Goal: Task Accomplishment & Management: Use online tool/utility

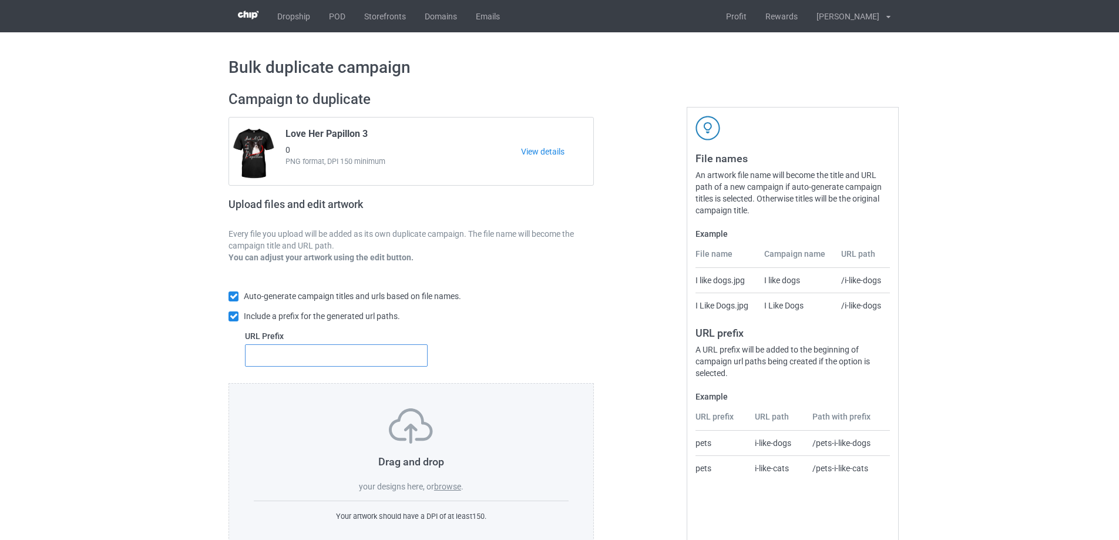
click at [313, 358] on input "text" at bounding box center [336, 355] width 183 height 22
type input "m"
type input "dt-"
click at [452, 485] on label "browse" at bounding box center [447, 486] width 27 height 9
click at [0, 0] on input "browse" at bounding box center [0, 0] width 0 height 0
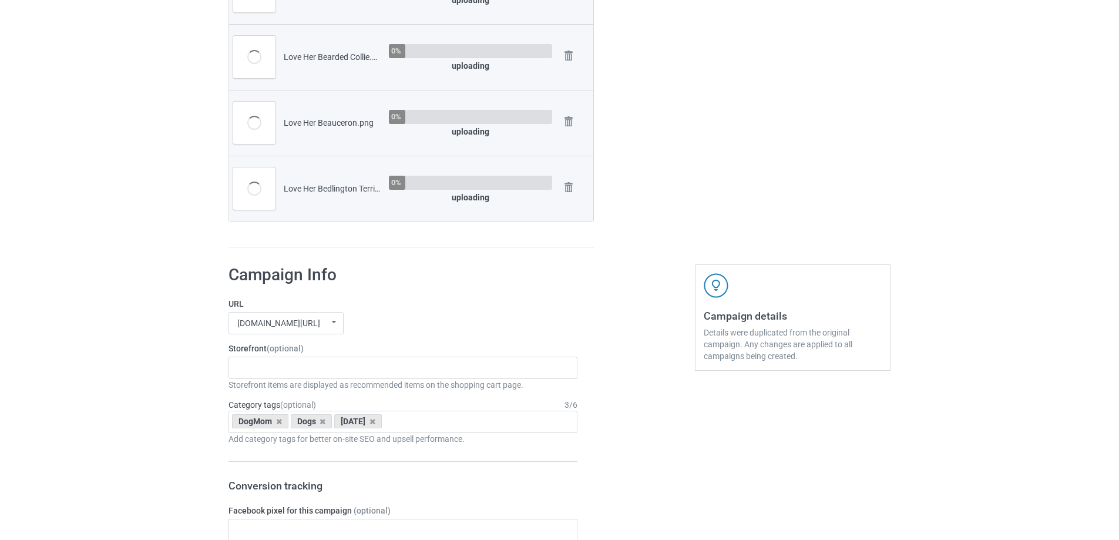
scroll to position [2408, 0]
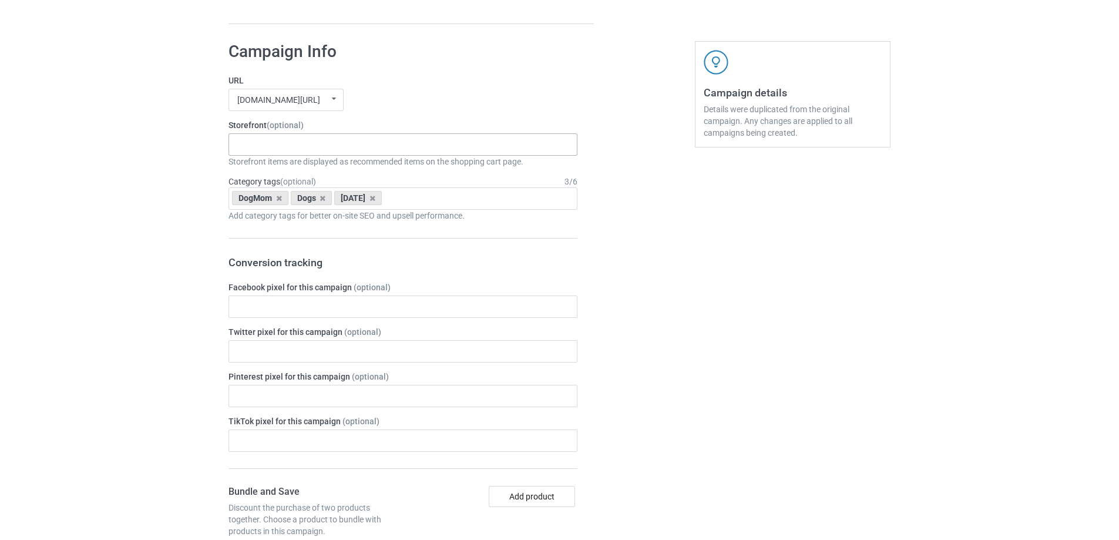
click at [411, 140] on div "Skeleton Riding Dogs Dachshund Store Daisy Sunshine Dogs A Bond That Can't Be B…" at bounding box center [403, 144] width 349 height 22
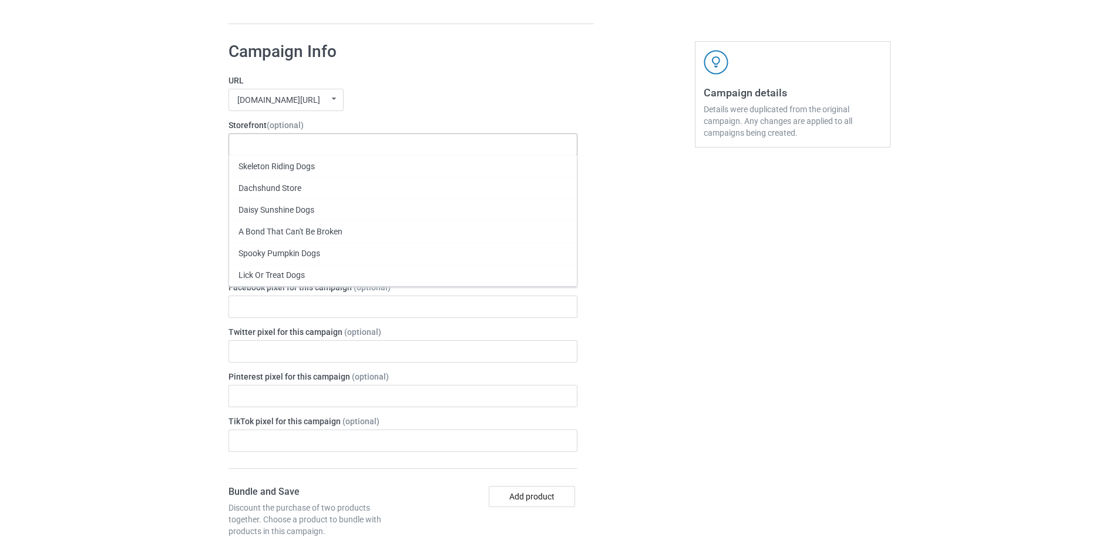
paste input "Just A Girl In Love With Her Dog"
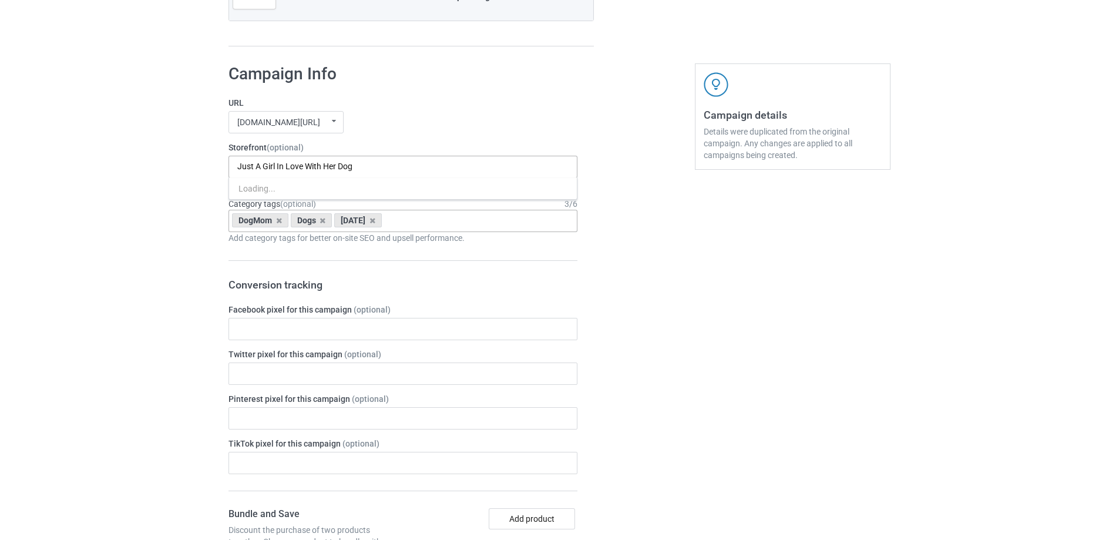
scroll to position [2453, 0]
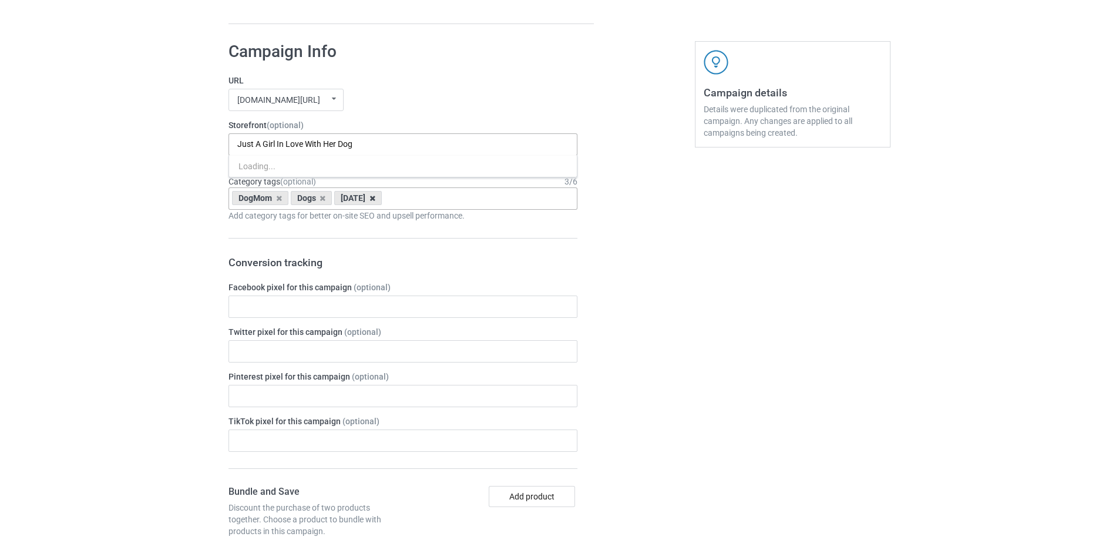
type input "Just A Girl In Love With Her Dog"
click at [375, 200] on icon at bounding box center [372, 198] width 6 height 8
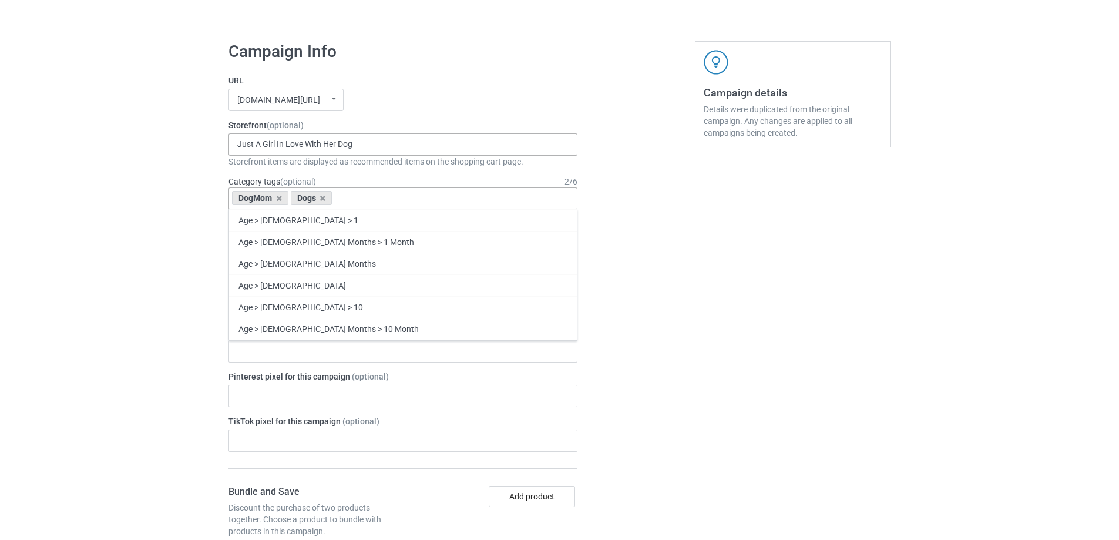
scroll to position [2475, 0]
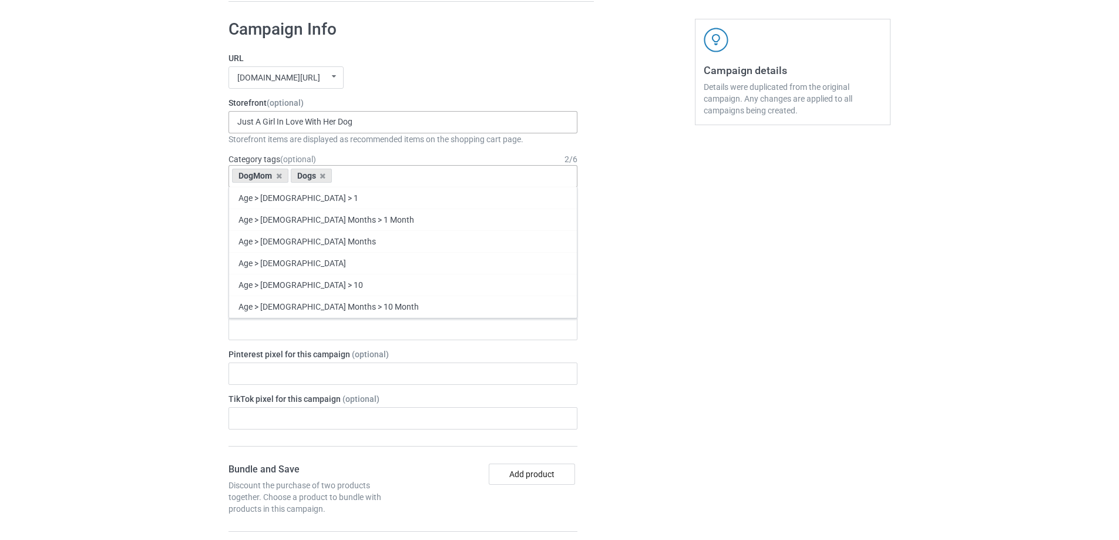
click at [327, 183] on div "Dogs" at bounding box center [312, 176] width 42 height 14
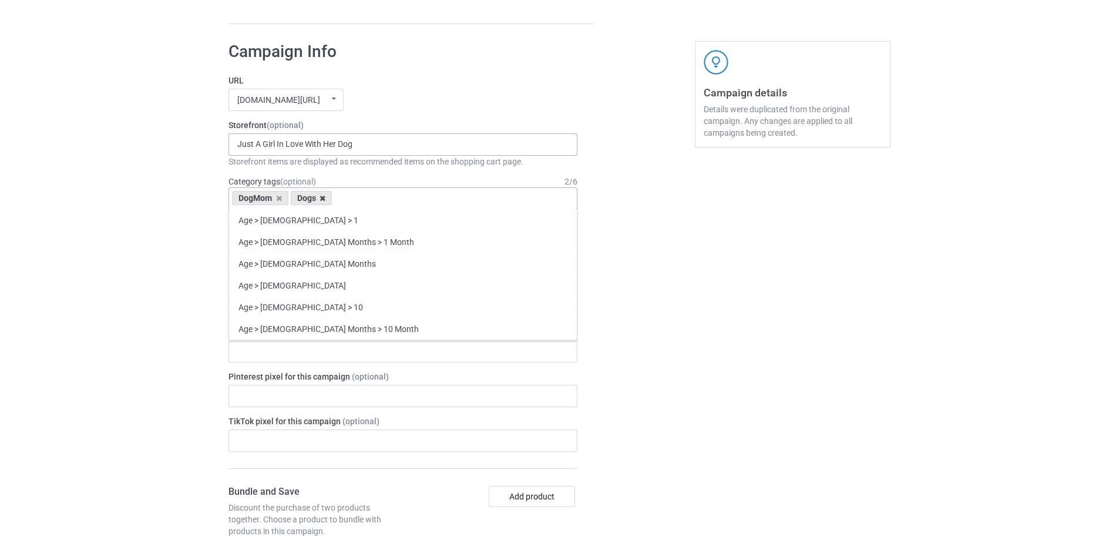
click at [322, 197] on icon at bounding box center [323, 198] width 6 height 8
click at [276, 199] on icon at bounding box center [279, 198] width 6 height 8
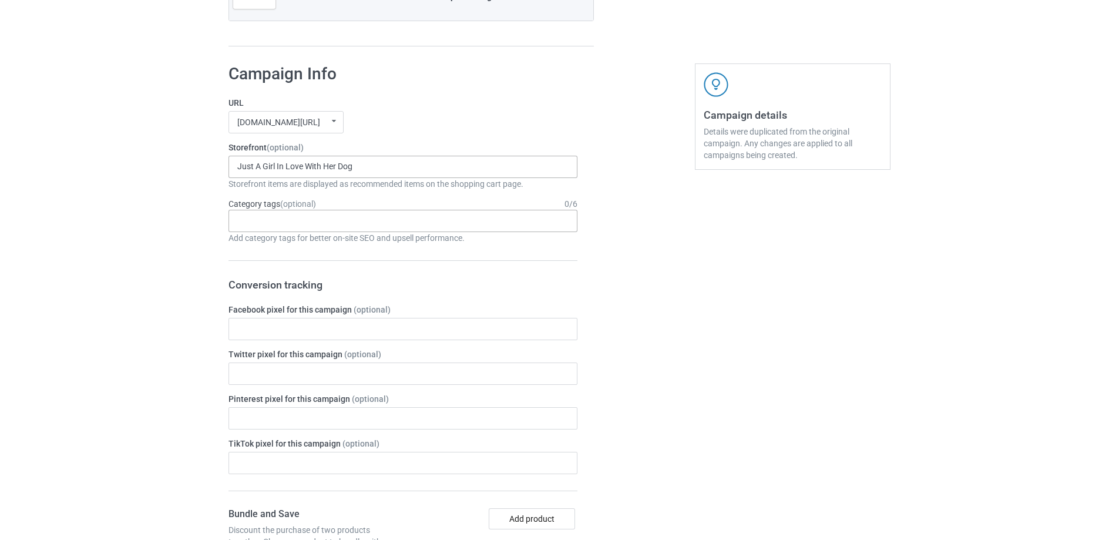
click at [379, 156] on div "Just A Girl In Love With Her Dog Just A Girl In Love With Her Dog 652a59deeb5e8…" at bounding box center [403, 167] width 349 height 22
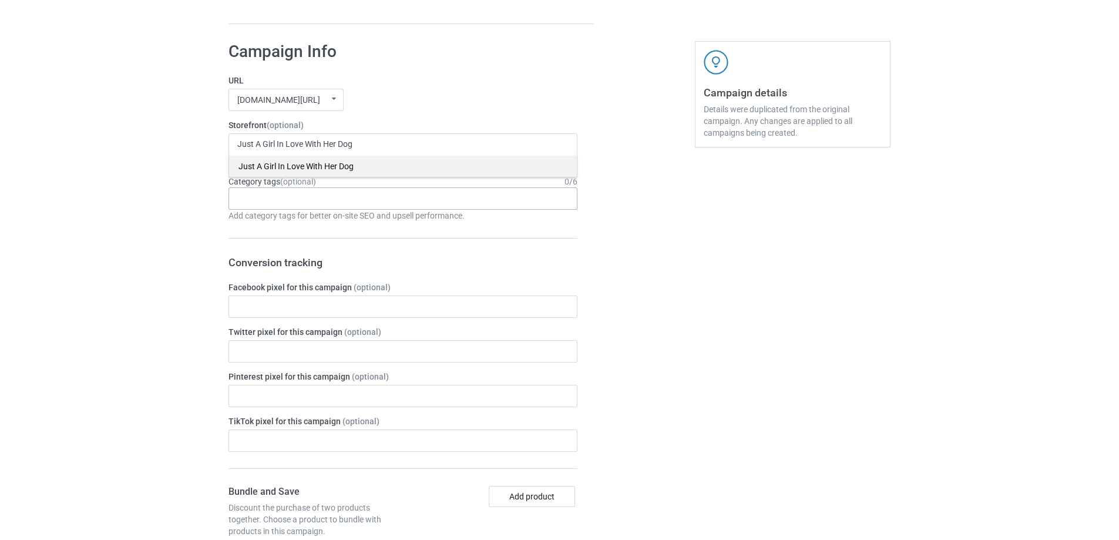
click at [303, 164] on div "Just A Girl In Love With Her Dog" at bounding box center [403, 166] width 348 height 22
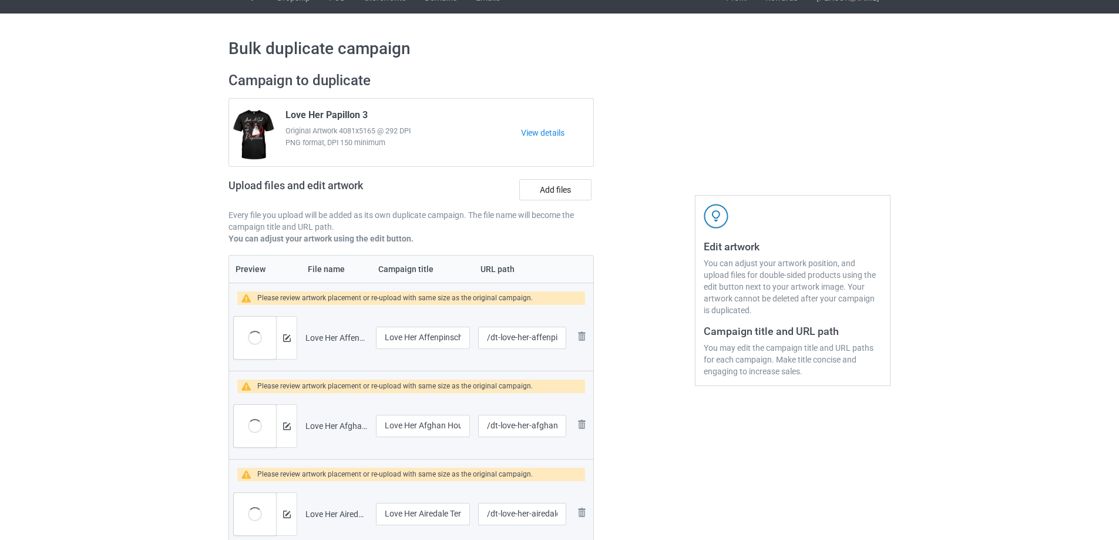
scroll to position [0, 0]
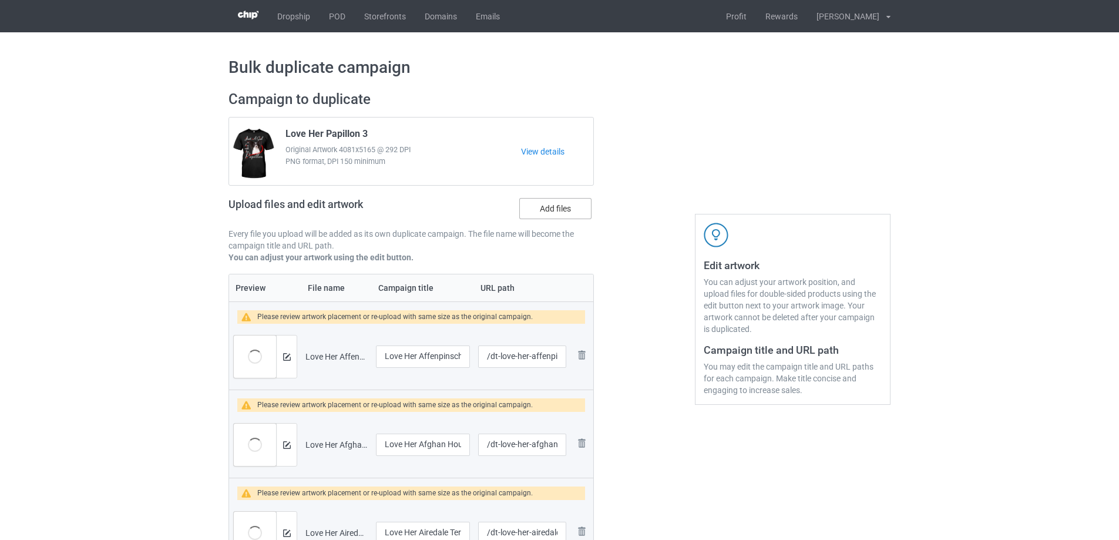
click at [572, 204] on label "Add files" at bounding box center [555, 208] width 72 height 21
click at [0, 0] on input "Add files" at bounding box center [0, 0] width 0 height 0
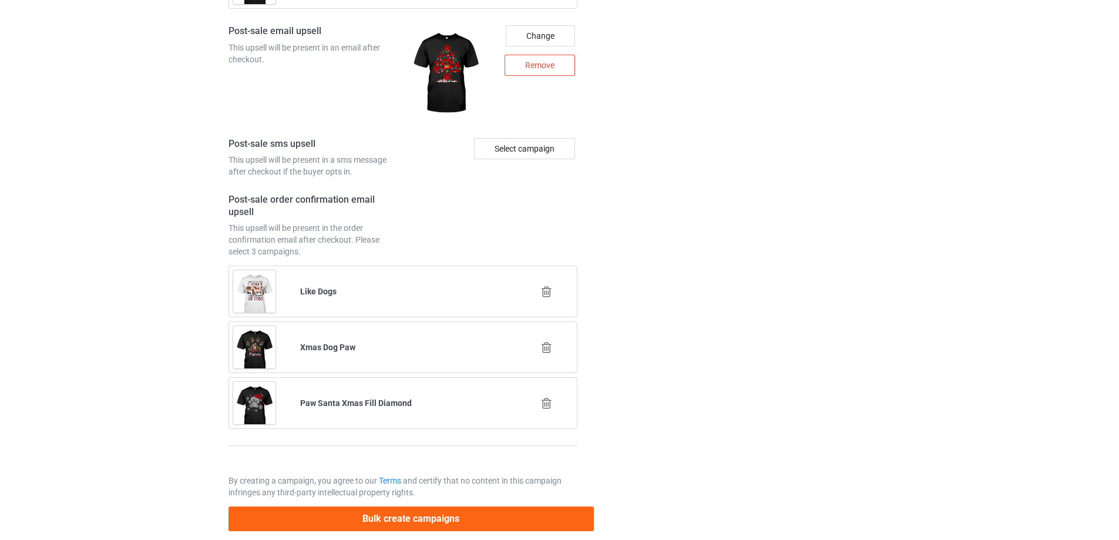
scroll to position [5747, 0]
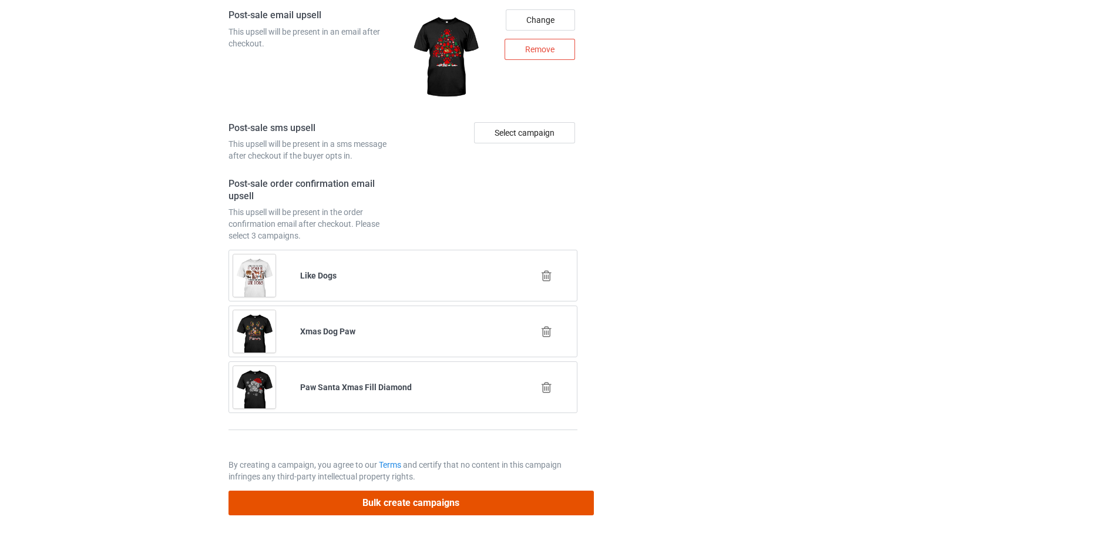
click at [453, 500] on button "Bulk create campaigns" at bounding box center [411, 502] width 365 height 24
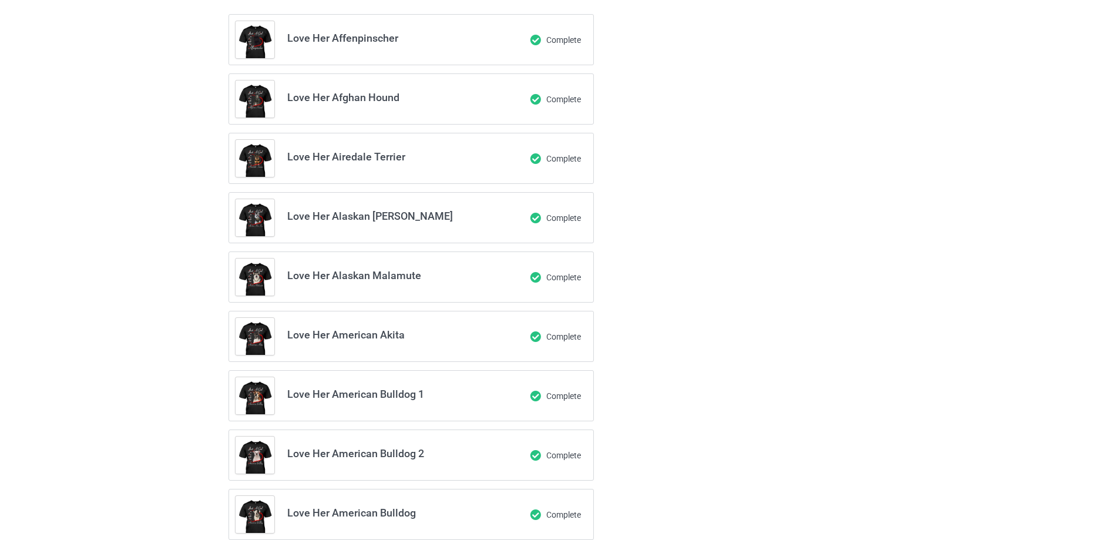
scroll to position [0, 0]
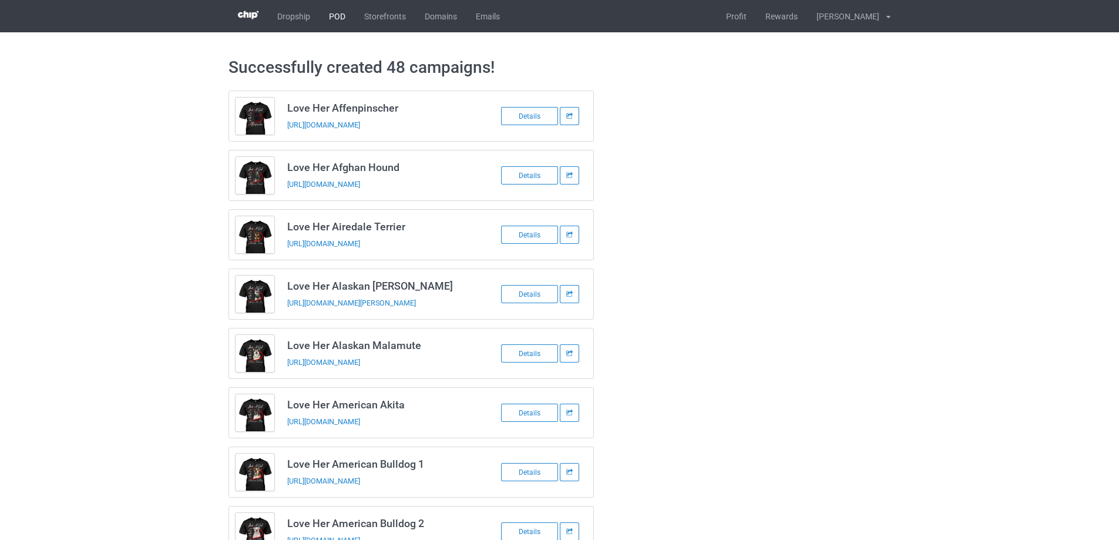
click at [334, 16] on link "POD" at bounding box center [337, 16] width 35 height 32
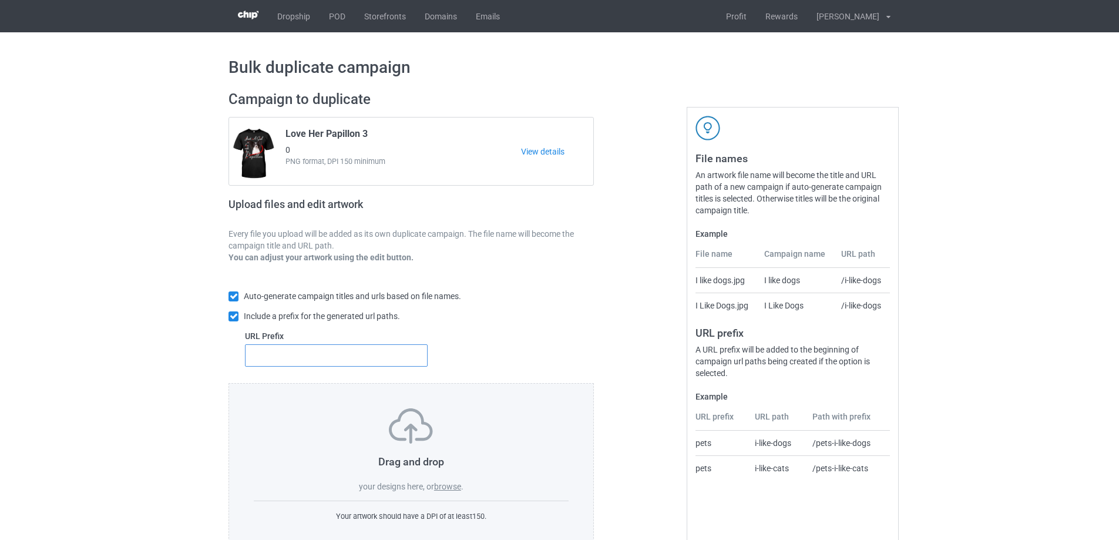
click at [374, 362] on input "text" at bounding box center [336, 355] width 183 height 22
type input "dt-"
click at [449, 485] on label "browse" at bounding box center [447, 486] width 27 height 9
click at [0, 0] on input "browse" at bounding box center [0, 0] width 0 height 0
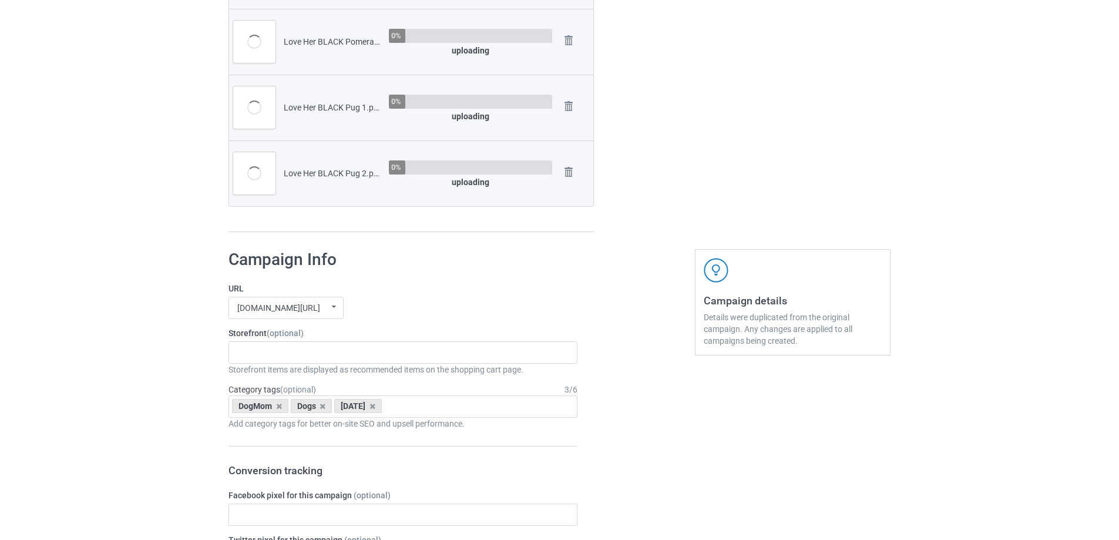
scroll to position [1175, 0]
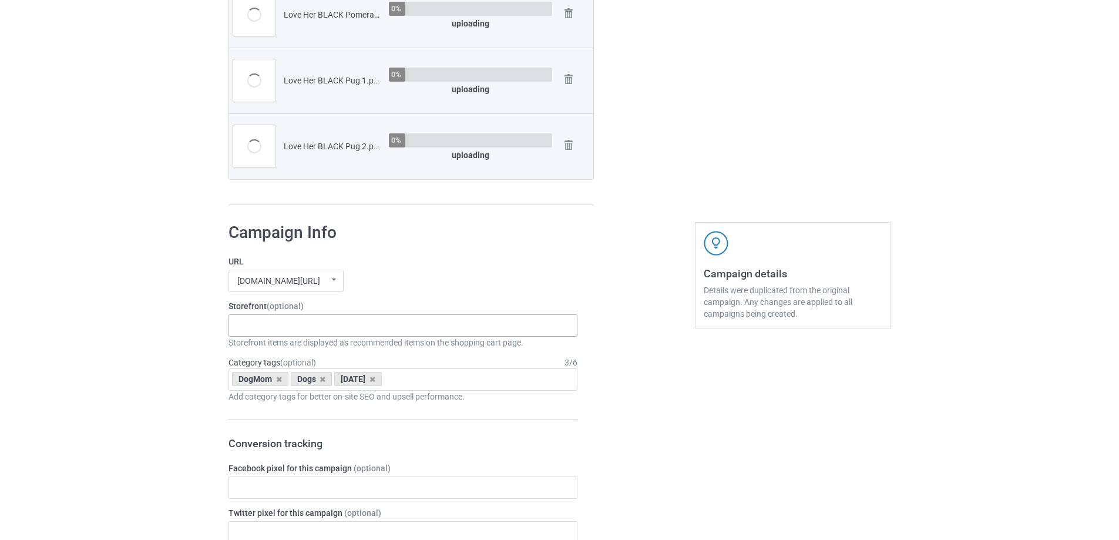
click at [313, 325] on div "Skeleton Riding Dogs Dachshund Store Daisy Sunshine Dogs A Bond That Can't Be B…" at bounding box center [403, 325] width 349 height 22
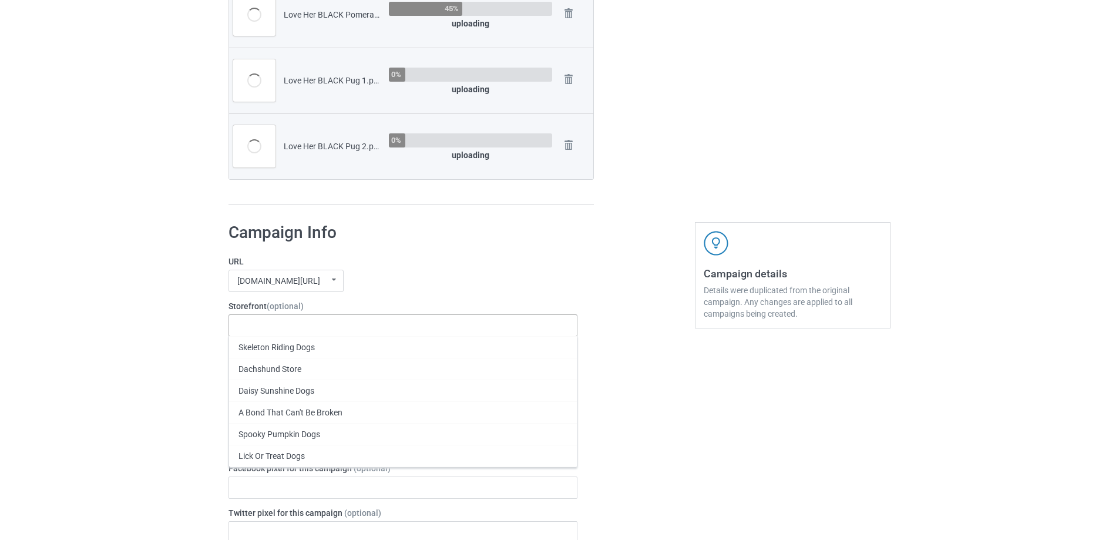
paste input "Just A Girl In Love With Her Dog"
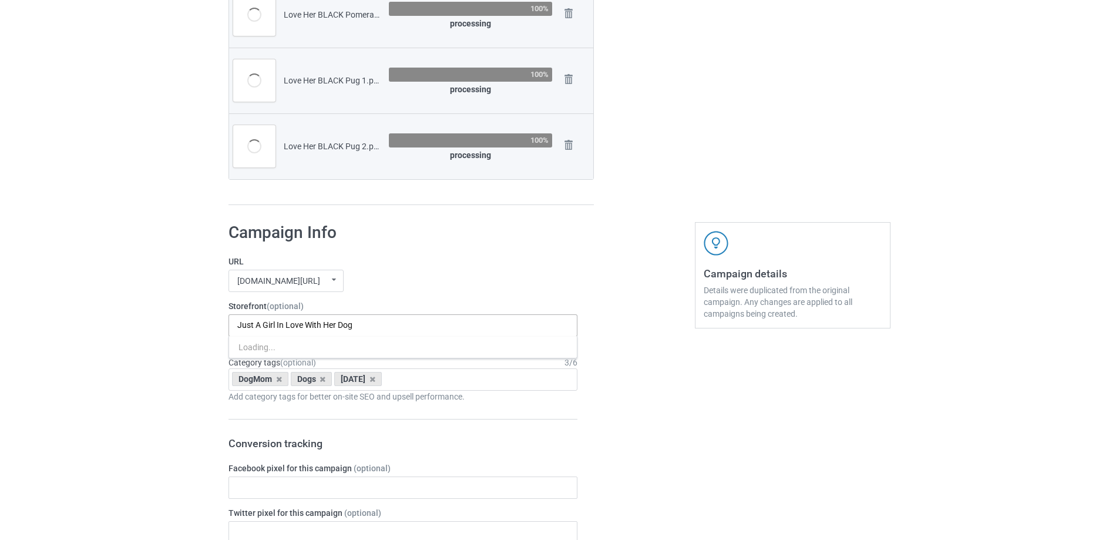
click at [387, 321] on input "Just A Girl In Love With Her Dog" at bounding box center [317, 325] width 160 height 10
type input "Just A Girl In Love With Her Dog"
click at [375, 381] on icon at bounding box center [372, 379] width 6 height 8
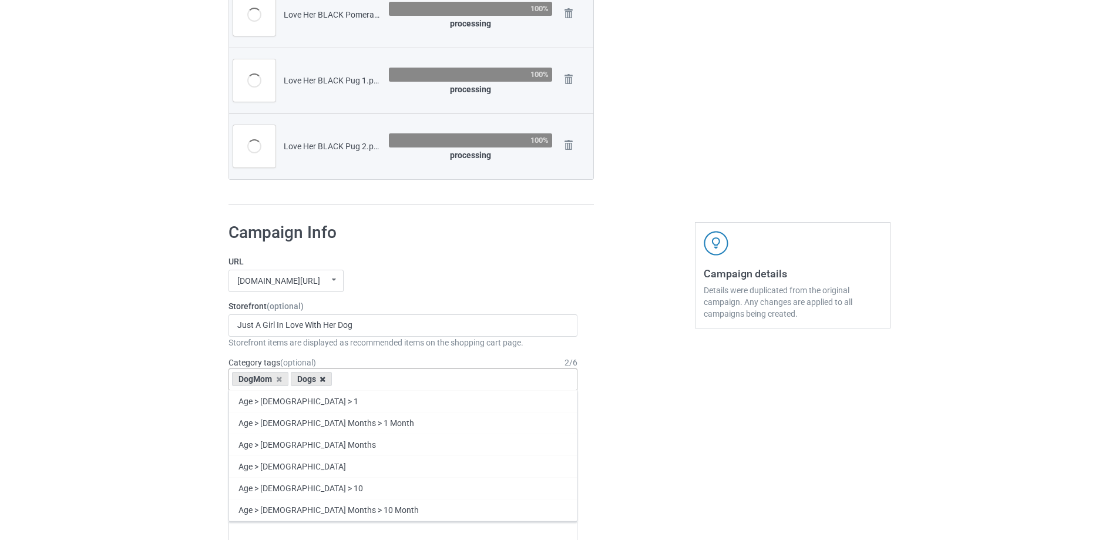
click at [320, 377] on icon at bounding box center [323, 379] width 6 height 8
click at [278, 379] on icon at bounding box center [279, 379] width 6 height 8
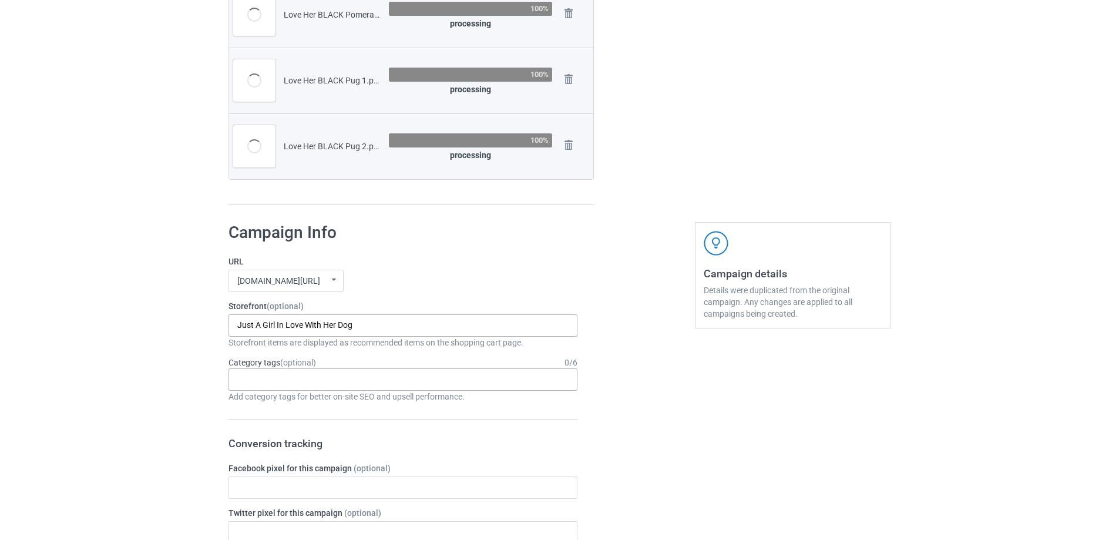
click at [388, 328] on input "Just A Girl In Love With Her Dog" at bounding box center [317, 325] width 160 height 10
click at [352, 346] on div "Just A Girl In Love With Her Dog" at bounding box center [403, 347] width 348 height 22
click at [471, 275] on div "mangtee.com/ undefined/ mangtee.com/ undefined/ fami-tee.com/ teechip.com/ 5a13…" at bounding box center [403, 281] width 349 height 22
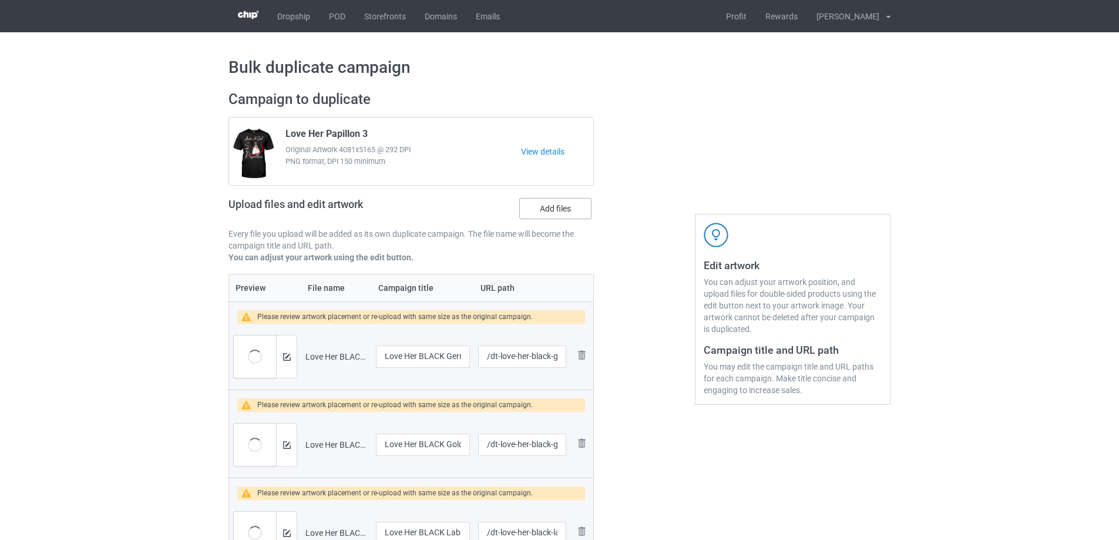
click at [548, 210] on label "Add files" at bounding box center [555, 208] width 72 height 21
click at [0, 0] on input "Add files" at bounding box center [0, 0] width 0 height 0
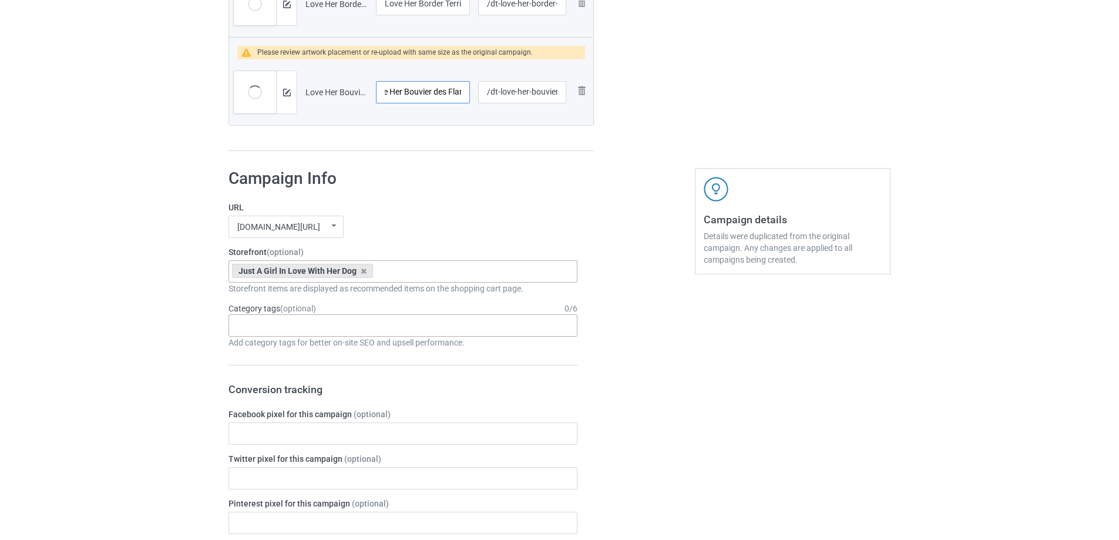
scroll to position [0, 35]
drag, startPoint x: 408, startPoint y: 89, endPoint x: 451, endPoint y: 97, distance: 43.6
click at [451, 97] on input "Love Her Bouvier des Flandres" at bounding box center [423, 92] width 94 height 22
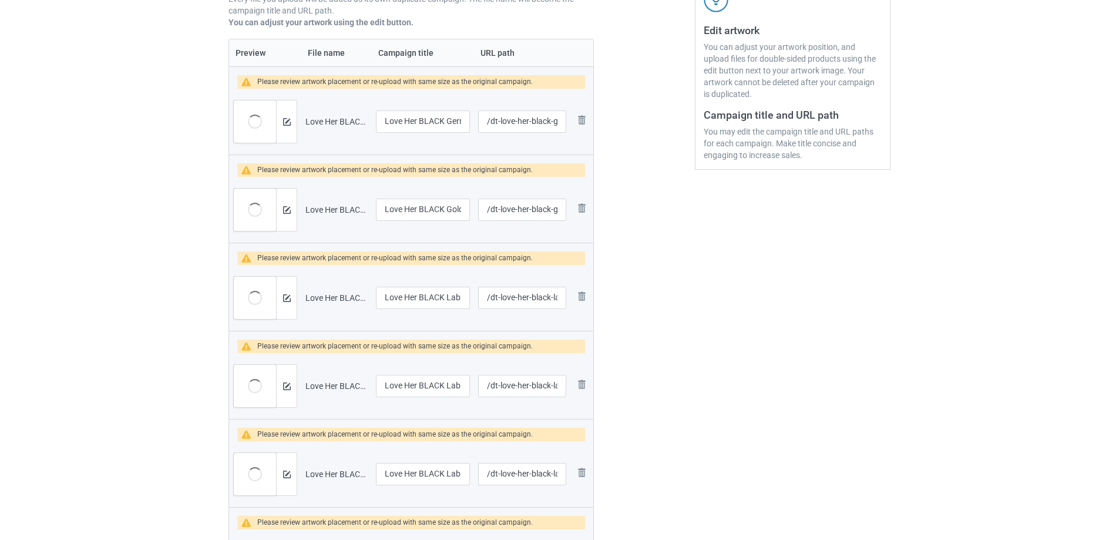
scroll to position [0, 0]
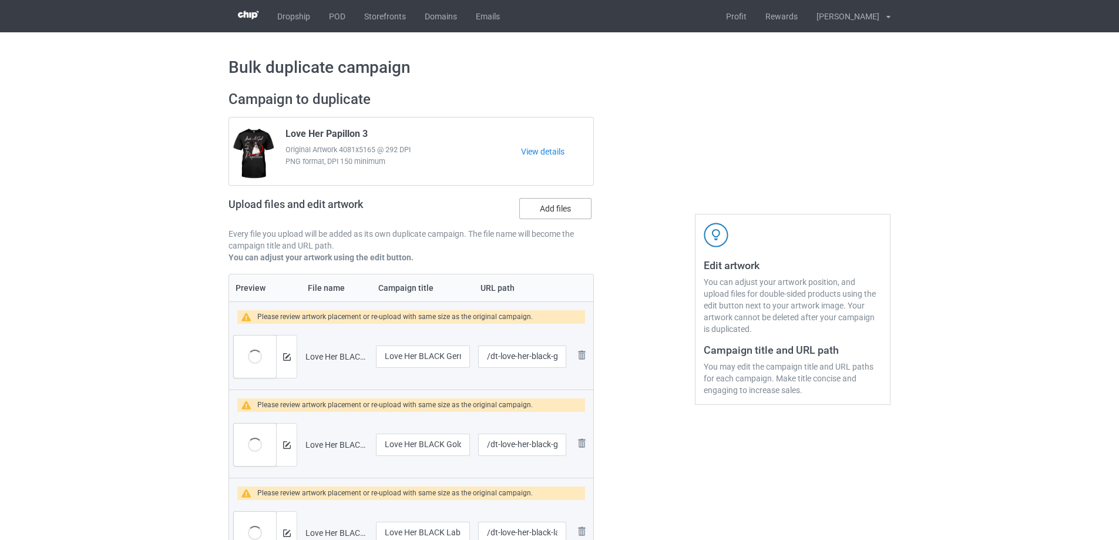
click at [542, 203] on label "Add files" at bounding box center [555, 208] width 72 height 21
click at [0, 0] on input "Add files" at bounding box center [0, 0] width 0 height 0
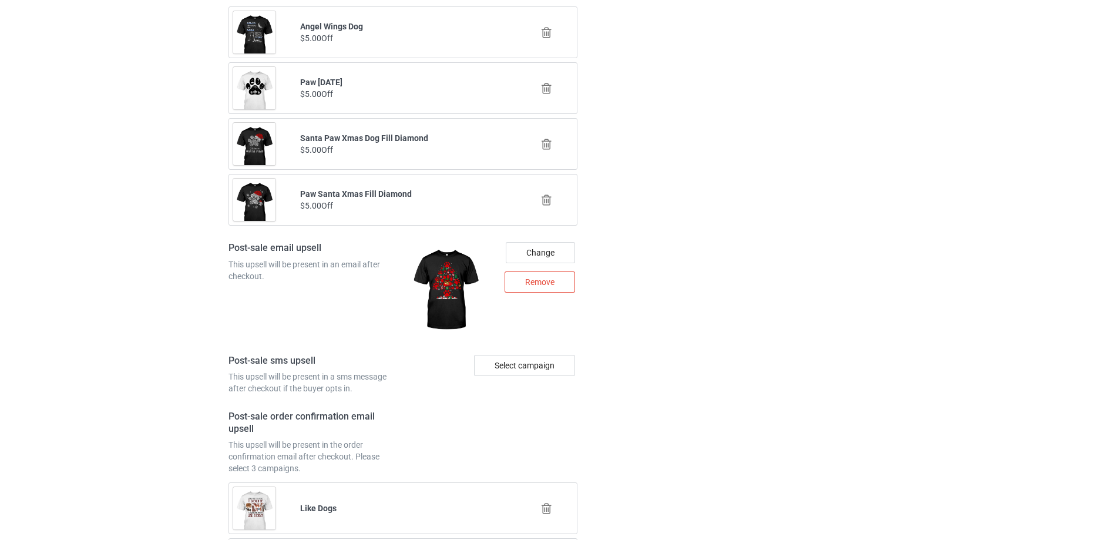
scroll to position [5747, 0]
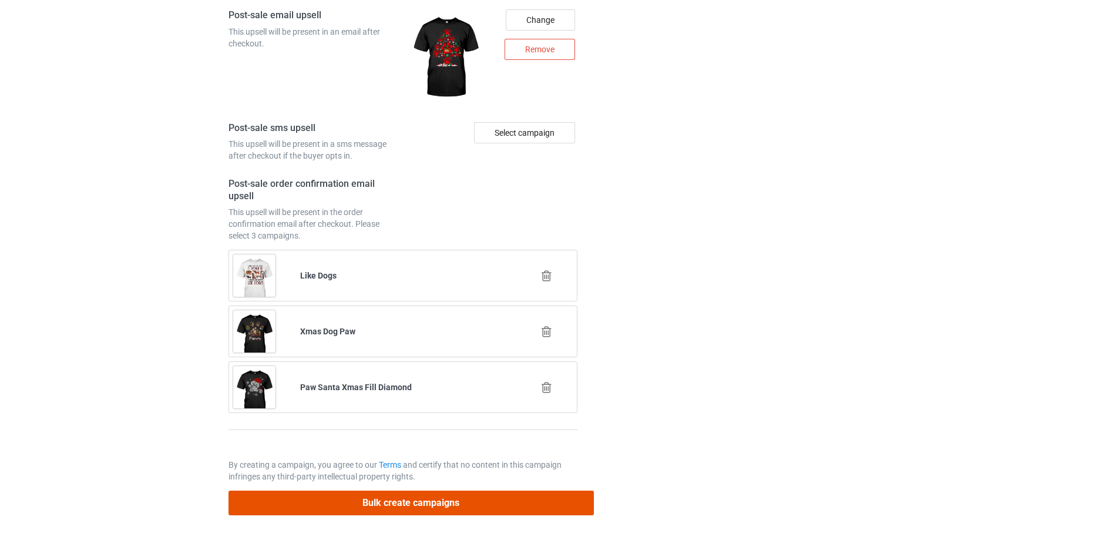
click at [446, 503] on button "Bulk create campaigns" at bounding box center [411, 502] width 365 height 24
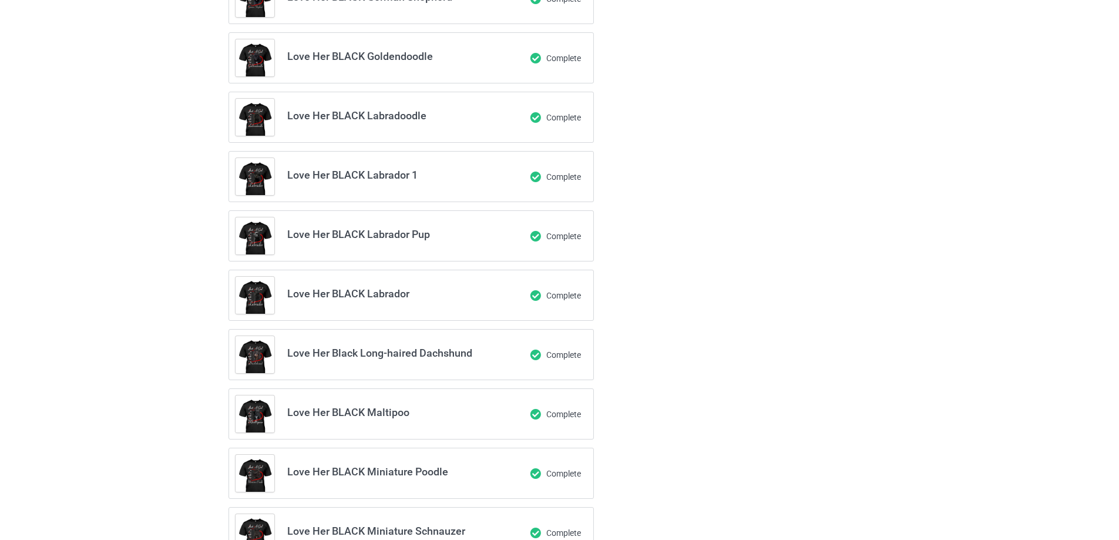
scroll to position [0, 0]
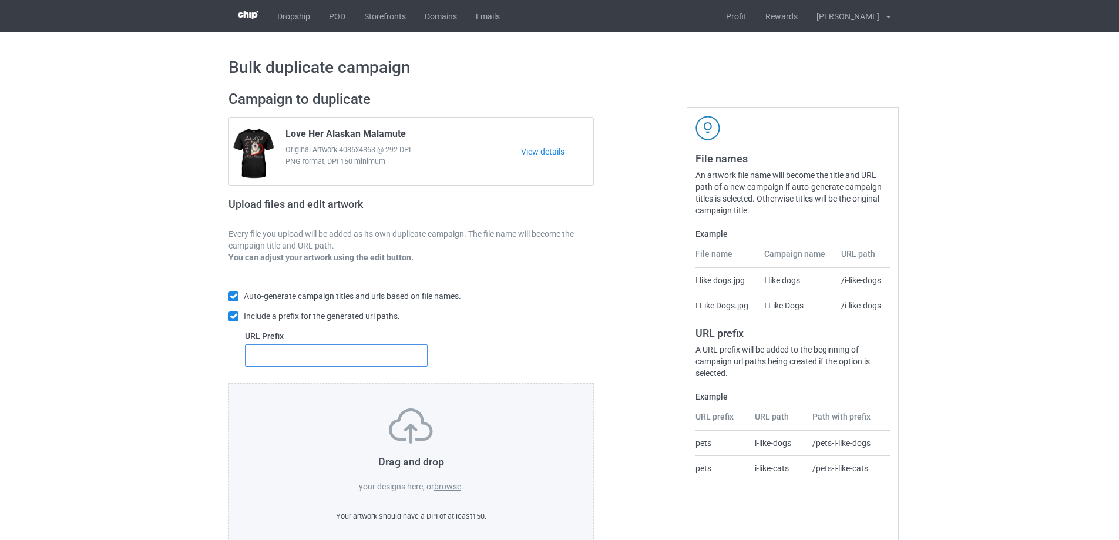
click at [394, 362] on input "text" at bounding box center [336, 355] width 183 height 22
type input "dt-"
click at [446, 487] on label "browse" at bounding box center [447, 486] width 27 height 9
click at [0, 0] on input "browse" at bounding box center [0, 0] width 0 height 0
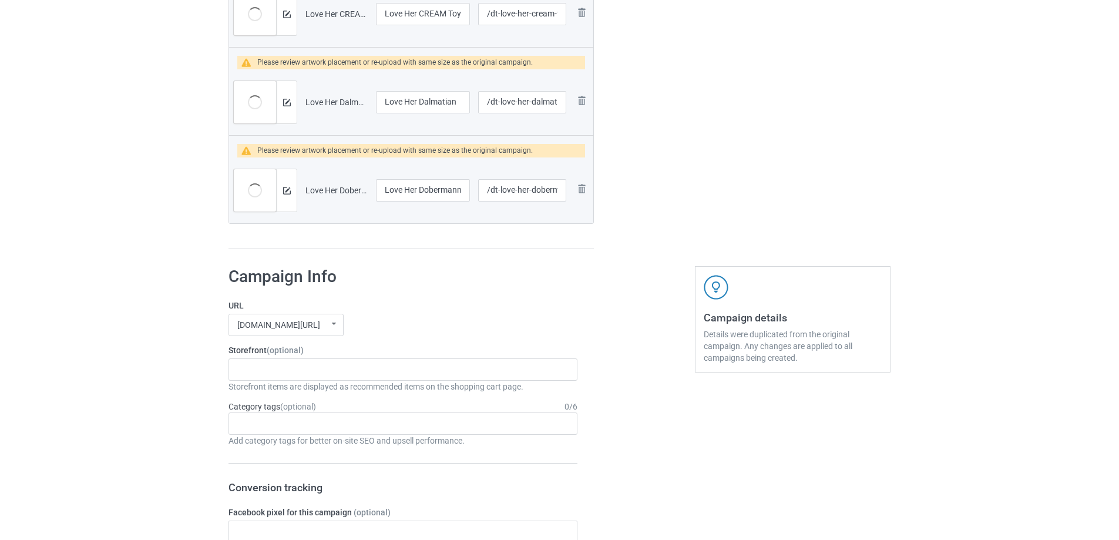
scroll to position [4014, 0]
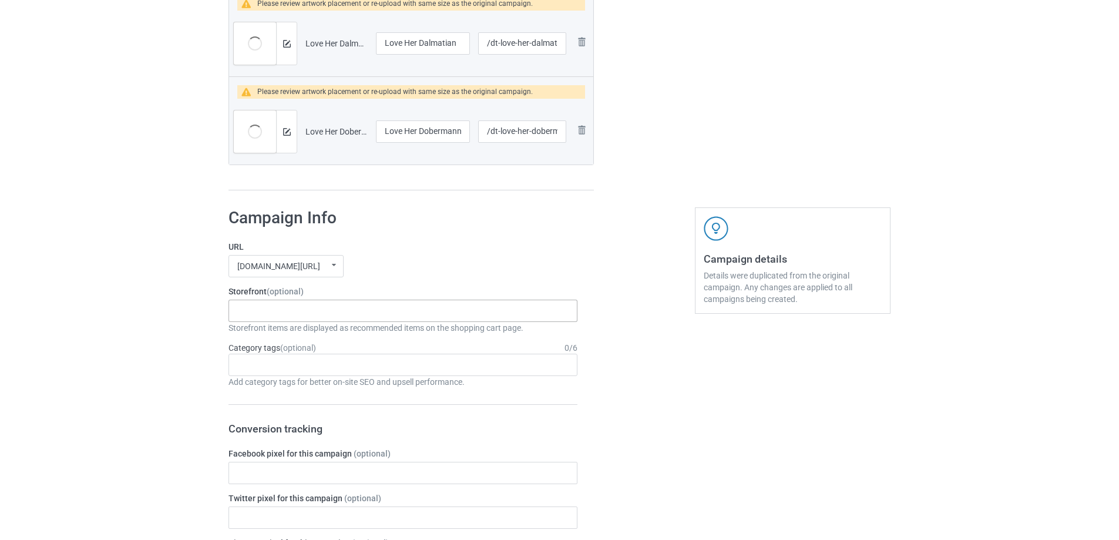
click at [382, 310] on div "Skeleton Riding Dogs Dachshund Store Daisy Sunshine Dogs A Bond That Can't Be B…" at bounding box center [403, 311] width 349 height 22
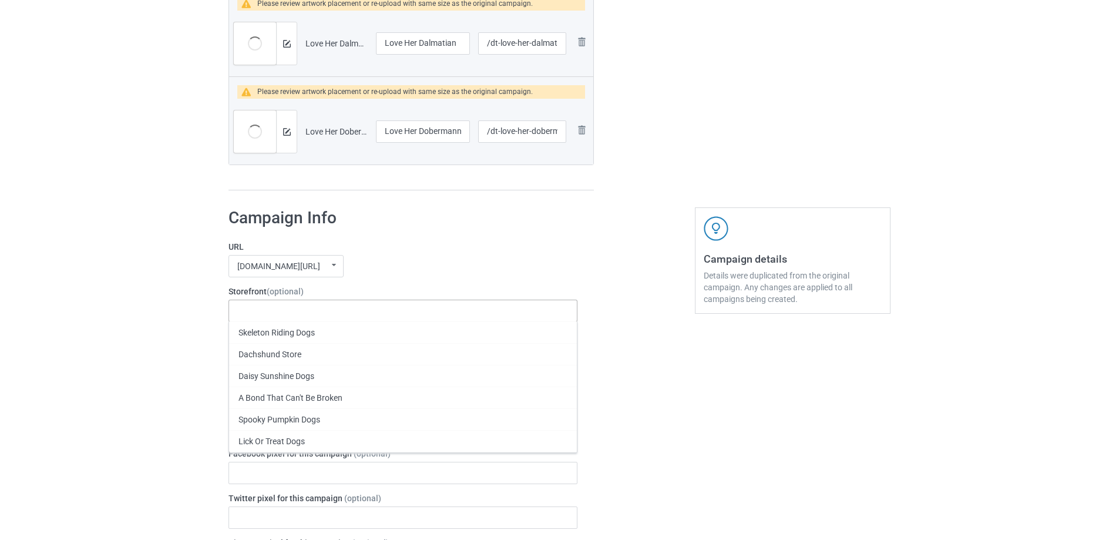
paste input "Just A Girl In Love With Her Dog"
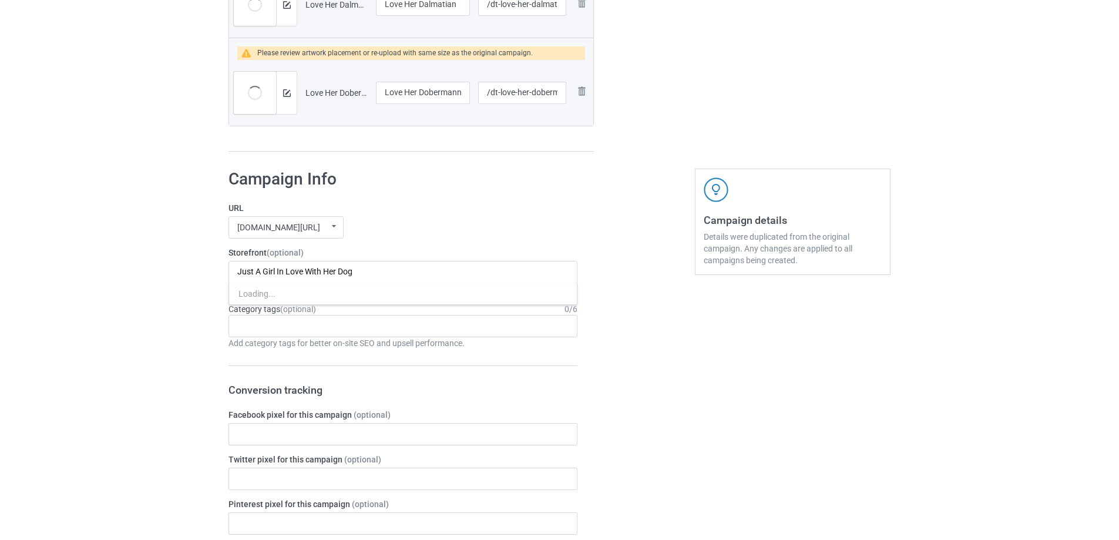
scroll to position [4073, 0]
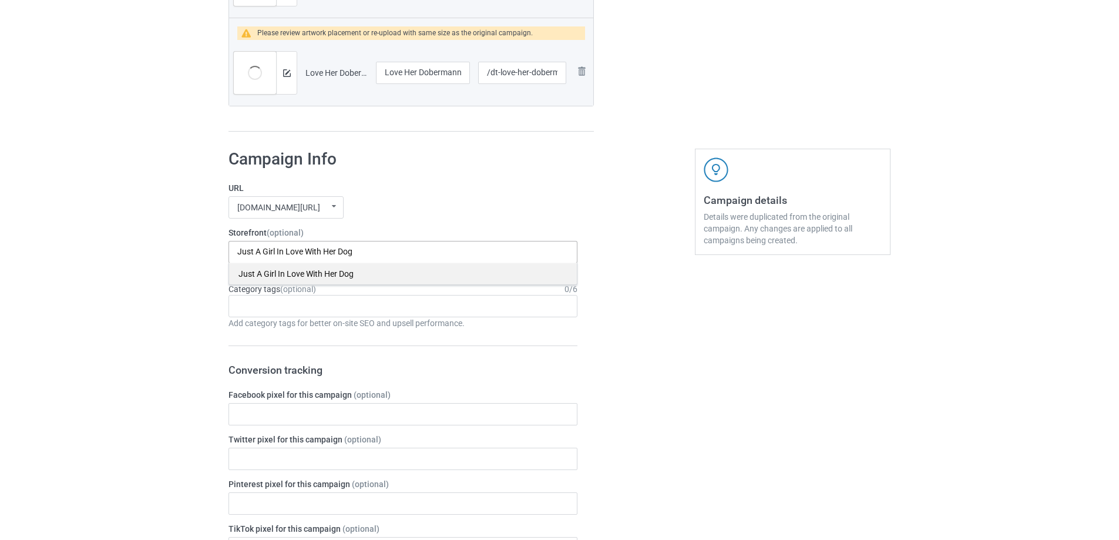
type input "Just A Girl In Love With Her Dog"
click at [332, 277] on div "Just A Girl In Love With Her Dog" at bounding box center [403, 274] width 348 height 22
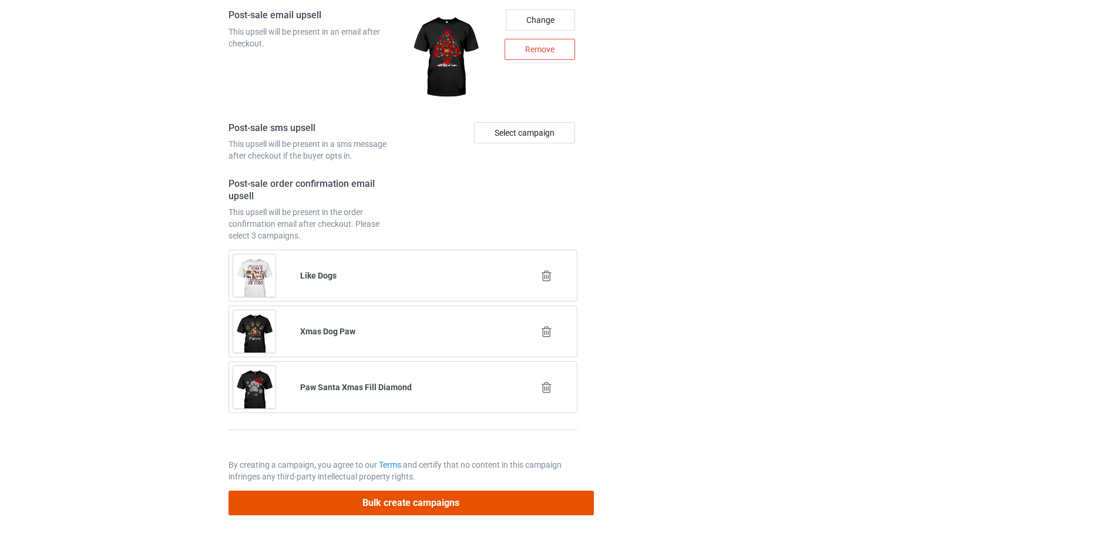
click at [474, 502] on button "Bulk create campaigns" at bounding box center [411, 502] width 365 height 24
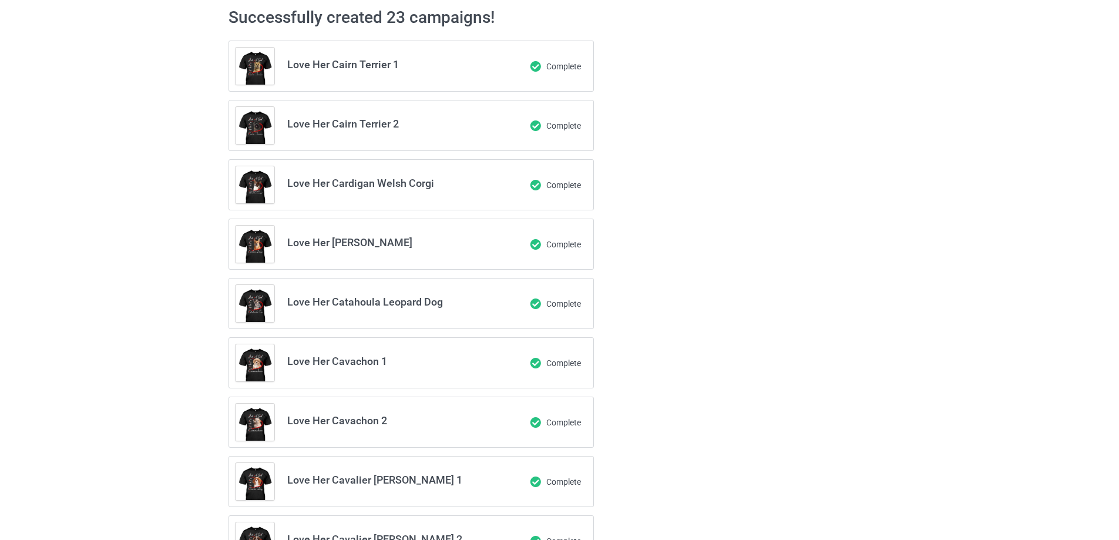
scroll to position [0, 0]
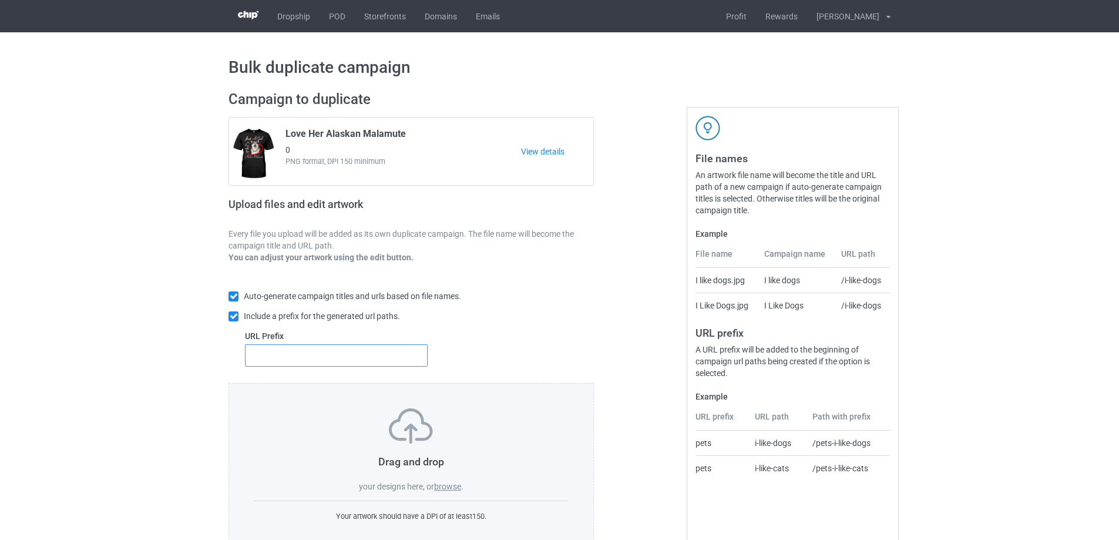
click at [361, 361] on input "text" at bounding box center [336, 355] width 183 height 22
type input "dt-"
click at [442, 484] on label "browse" at bounding box center [447, 486] width 27 height 9
click at [0, 0] on input "browse" at bounding box center [0, 0] width 0 height 0
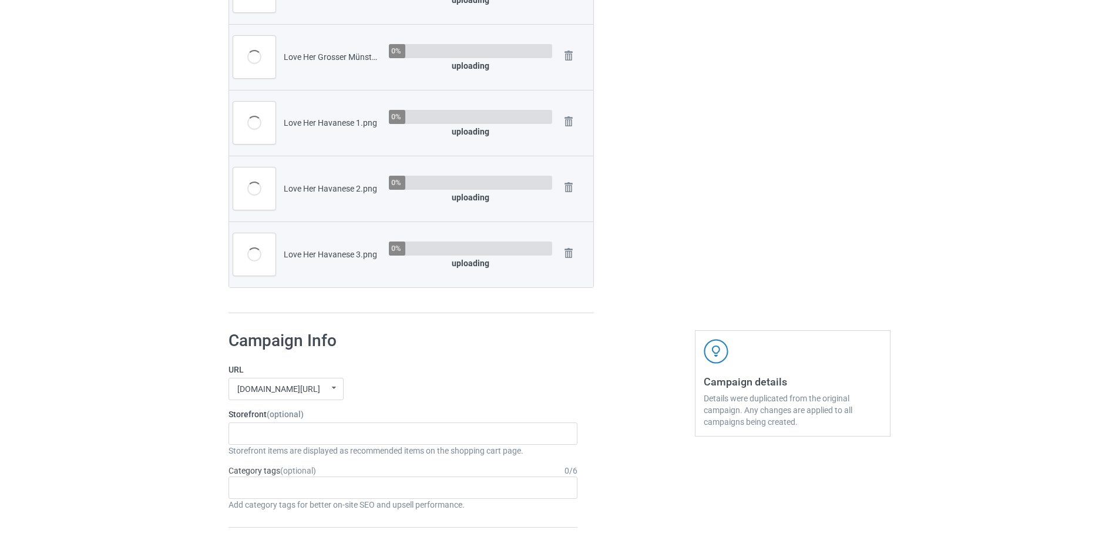
scroll to position [3231, 0]
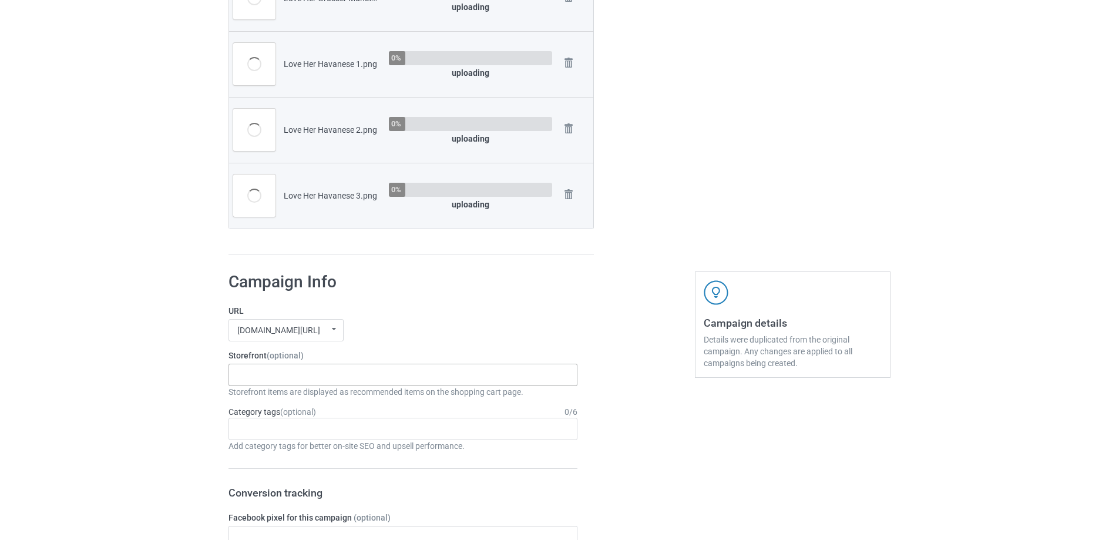
click at [401, 378] on div "Just A Girl In Love With Her Dogs Skeleton Riding Dogs Dachshund Store Daisy Su…" at bounding box center [403, 375] width 349 height 22
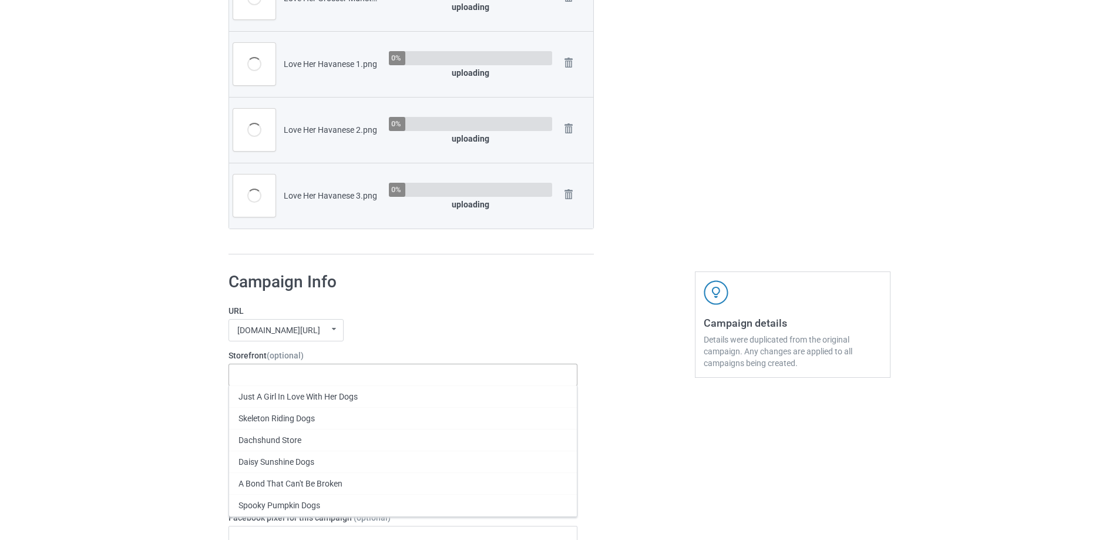
paste input "Just A Girl In Love With Her Dogs"
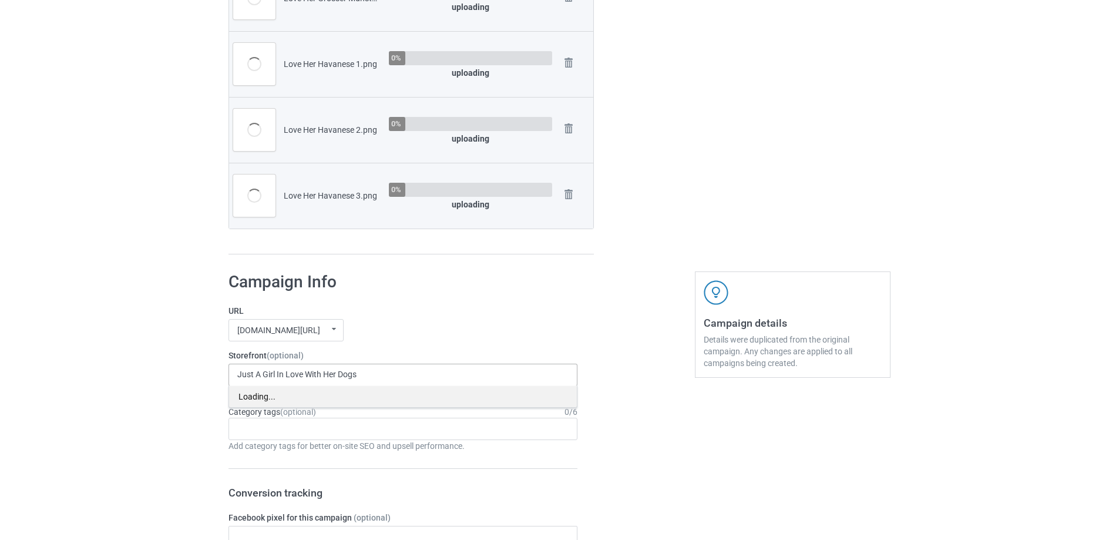
click at [364, 395] on div "Loading..." at bounding box center [403, 396] width 348 height 22
click at [409, 372] on div "Just A Girl In Love With Her Dogs Loading..." at bounding box center [403, 375] width 349 height 22
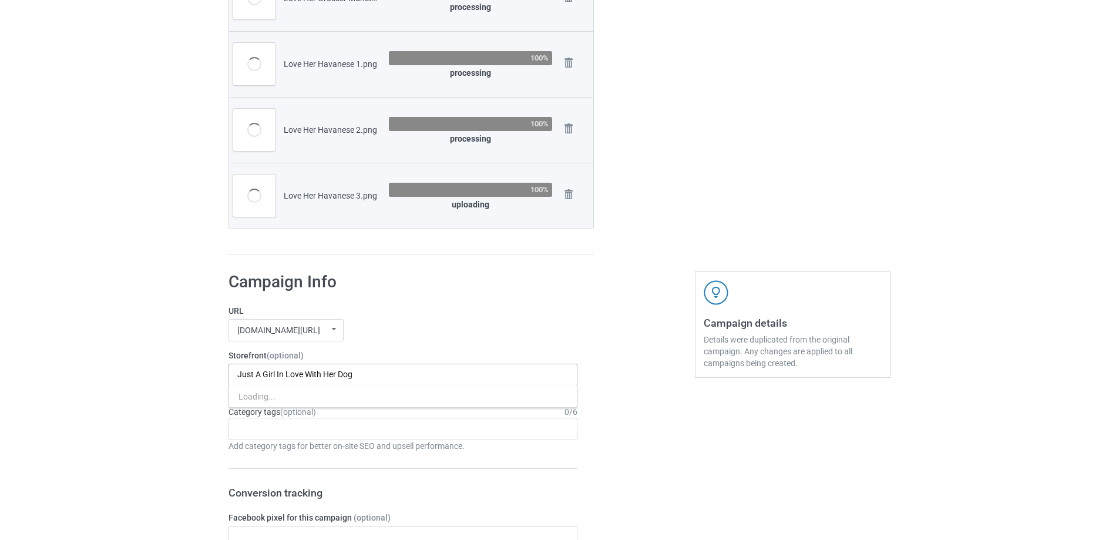
type input "Just A Girl In Love With Her Dog"
click at [418, 373] on div "Just A Girl In Love With Her Dog Loading..." at bounding box center [403, 375] width 349 height 22
click at [509, 315] on label "URL" at bounding box center [403, 311] width 349 height 12
click at [374, 372] on input "Just A Girl In Love With Her Dog" at bounding box center [317, 374] width 160 height 10
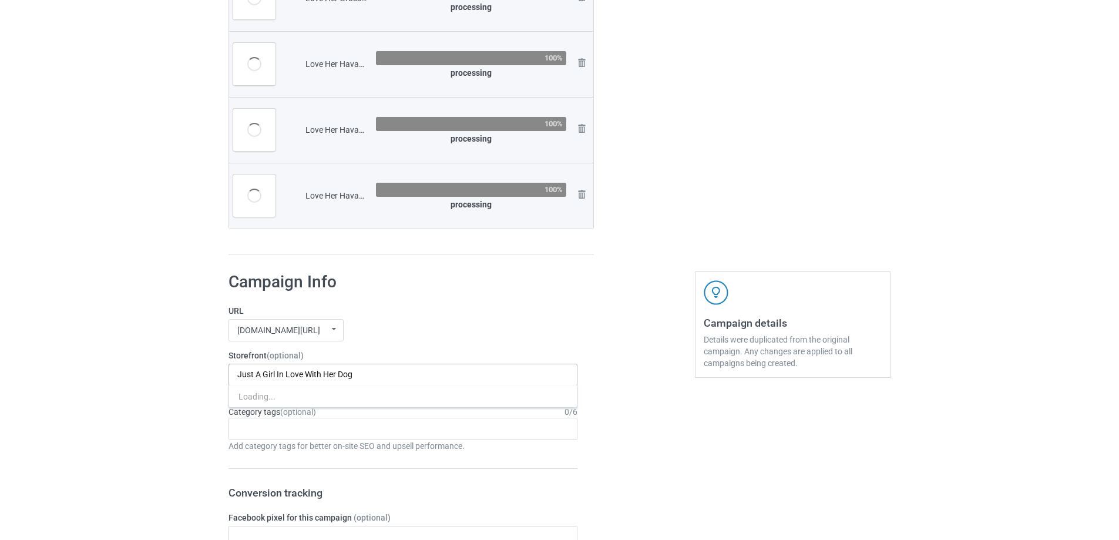
click at [374, 372] on input "Just A Girl In Love With Her Dog" at bounding box center [317, 374] width 160 height 10
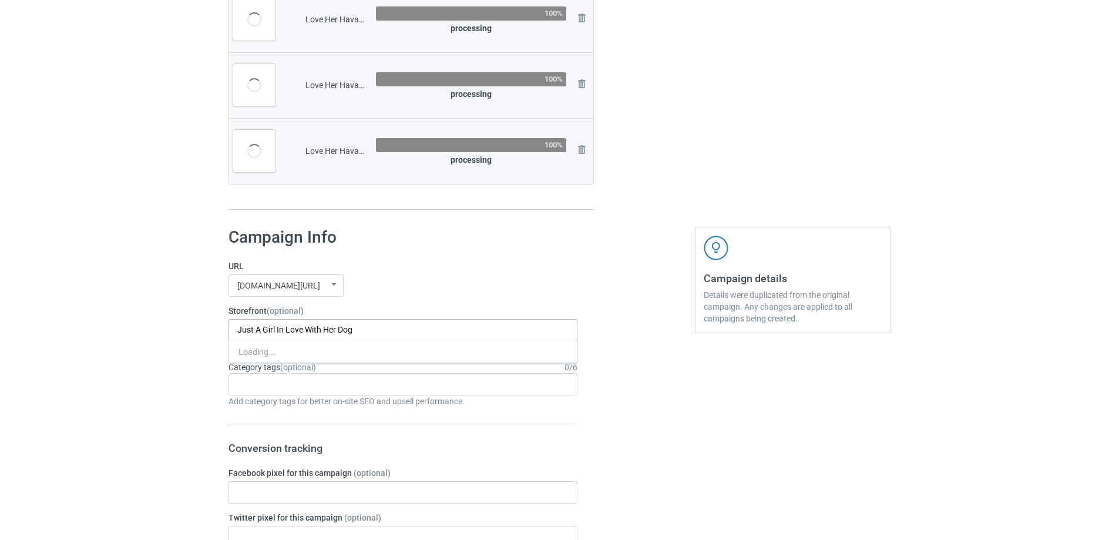
click at [374, 335] on input "Just A Girl In Love With Her Dog" at bounding box center [317, 330] width 160 height 10
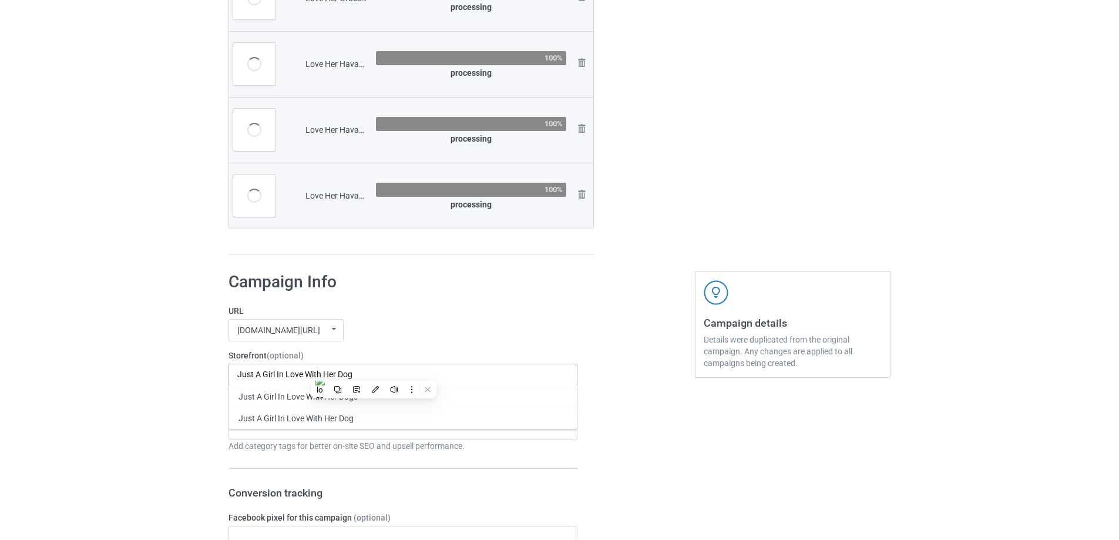
scroll to position [3610, 0]
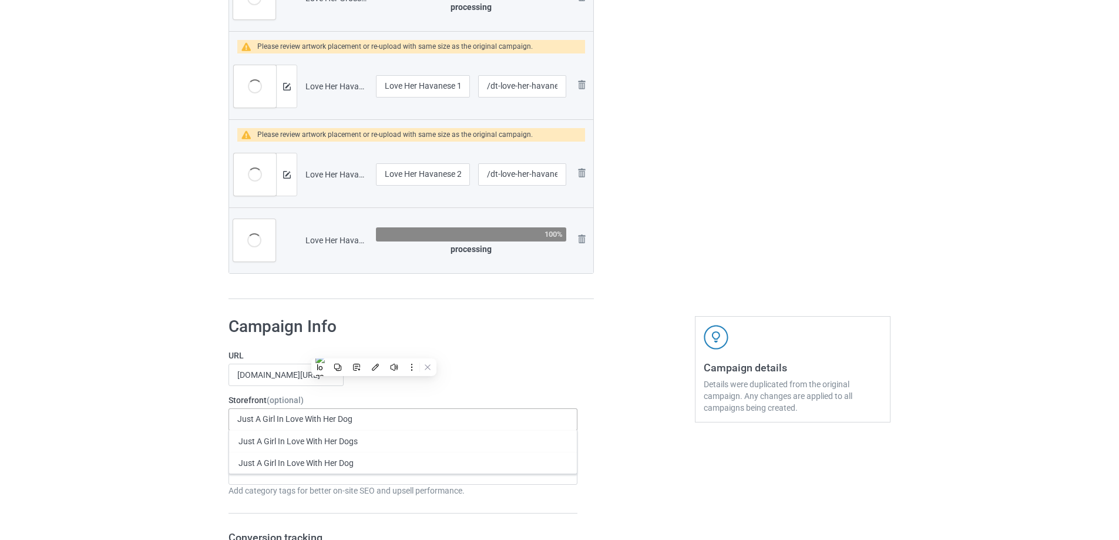
click at [311, 414] on div "Just A Girl In Love With Her Dog Just A Girl In Love With Her Dogs Just A Girl …" at bounding box center [403, 419] width 349 height 22
click at [316, 439] on div "Just A Girl In Love With Her Dogs" at bounding box center [403, 441] width 348 height 22
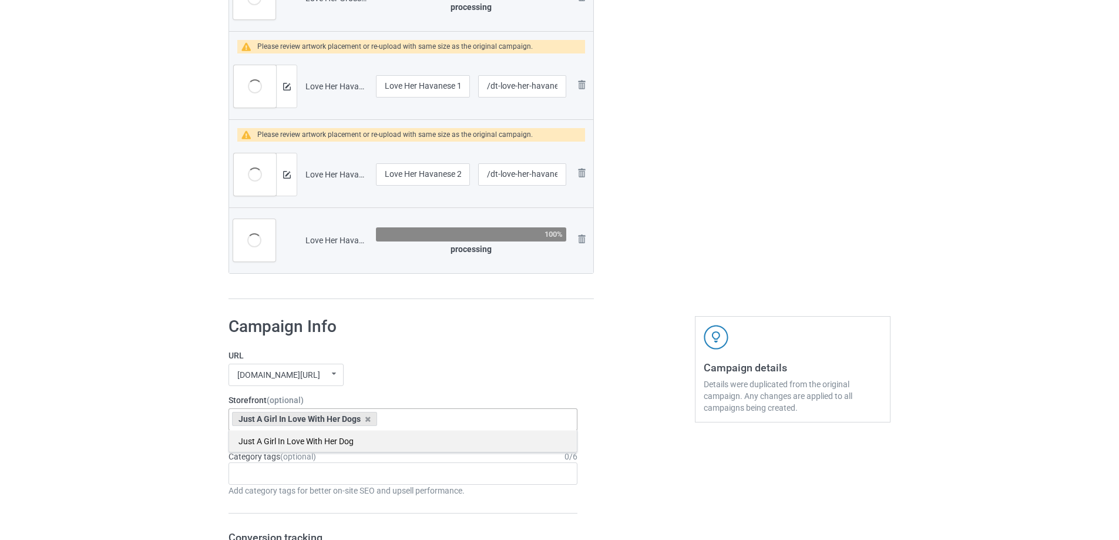
click at [331, 439] on div "Just A Girl In Love With Her Dog" at bounding box center [403, 441] width 348 height 22
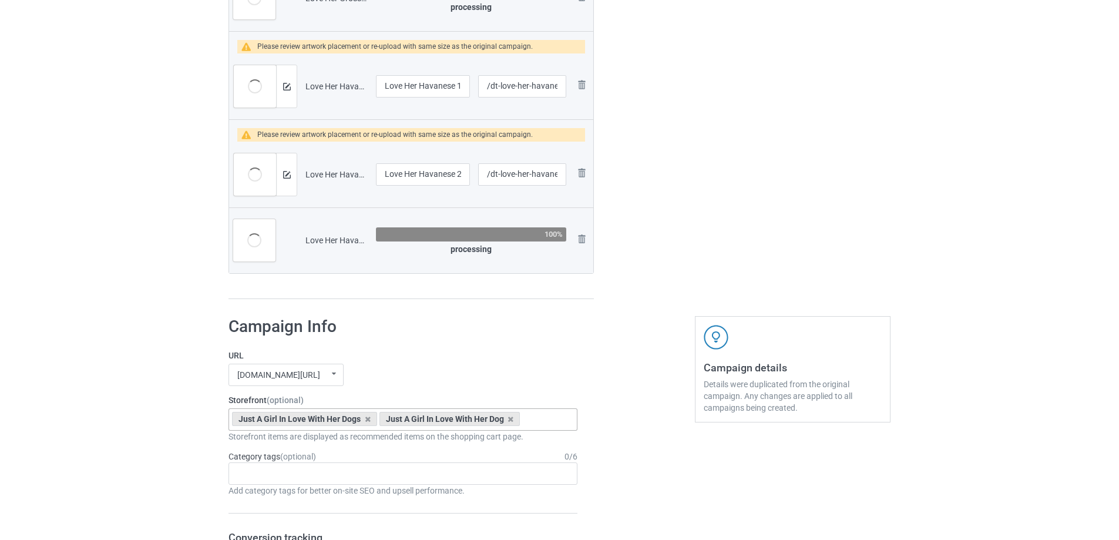
click at [508, 377] on div "mangtee.com/ undefined/ mangtee.com/ undefined/ fami-tee.com/ teechip.com/ 5a13…" at bounding box center [403, 375] width 349 height 22
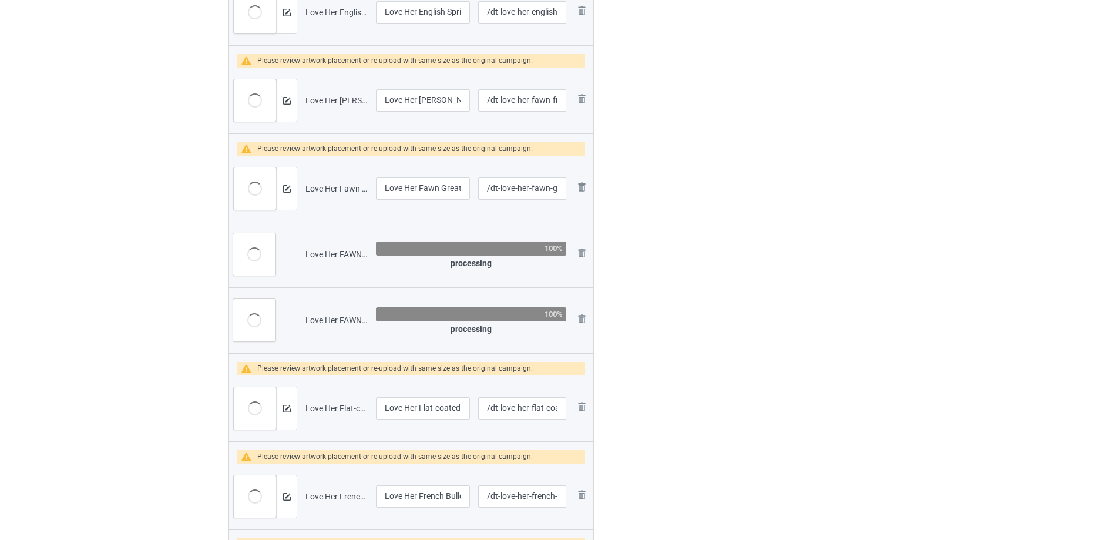
scroll to position [1202, 0]
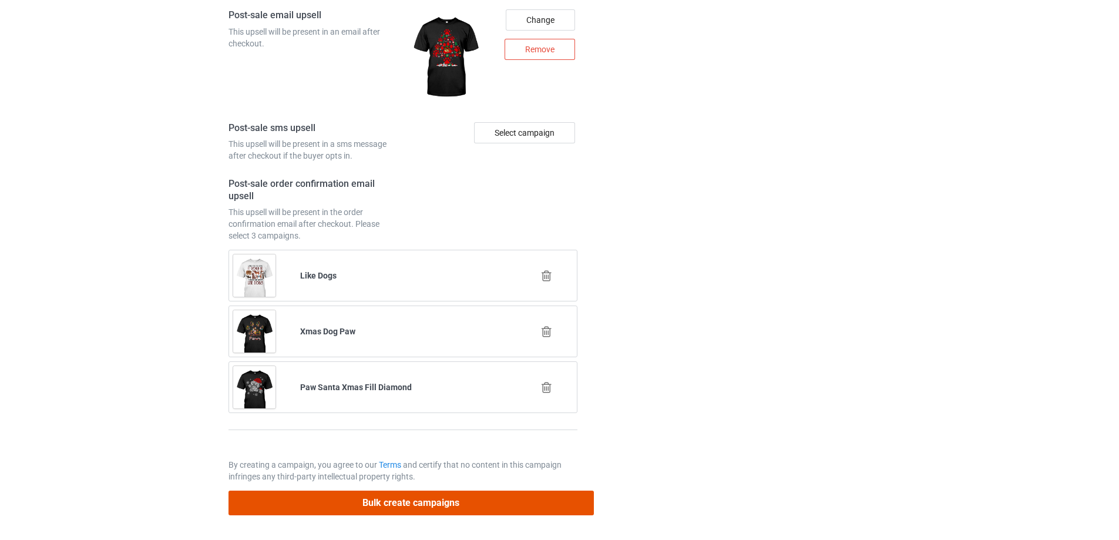
click at [486, 497] on button "Bulk create campaigns" at bounding box center [411, 502] width 365 height 24
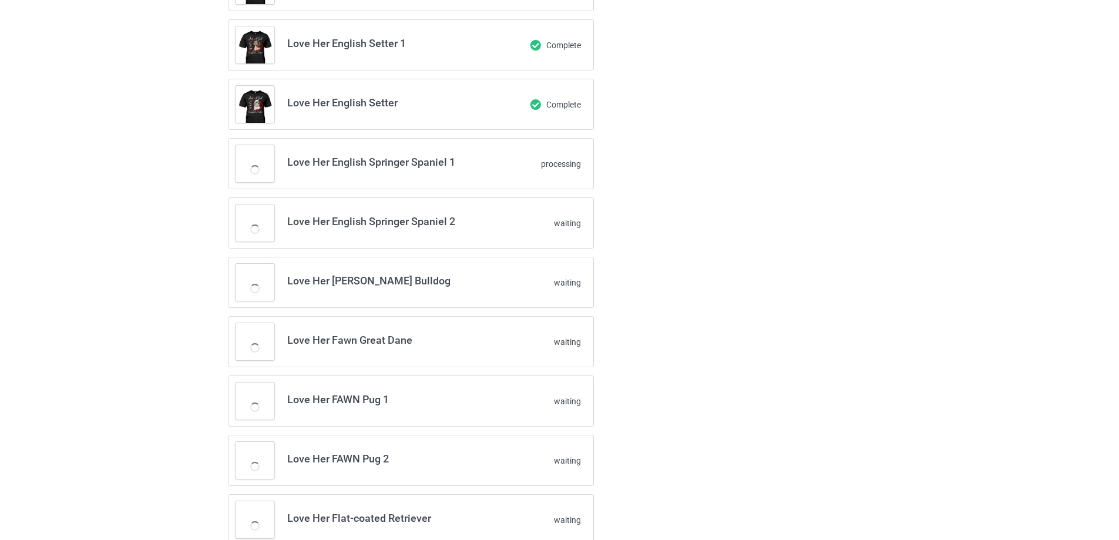
scroll to position [940, 0]
